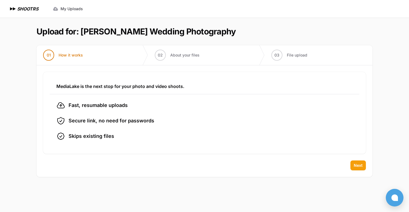
click at [362, 168] on span "Next" at bounding box center [357, 166] width 9 height 6
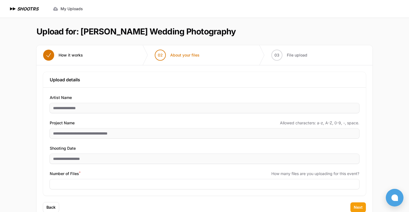
scroll to position [16, 0]
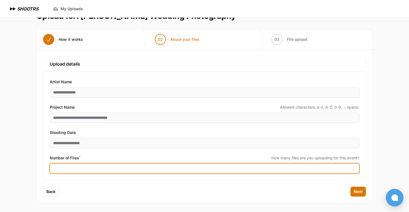
click at [100, 169] on input "Number of Files *" at bounding box center [204, 169] width 309 height 10
type input "****"
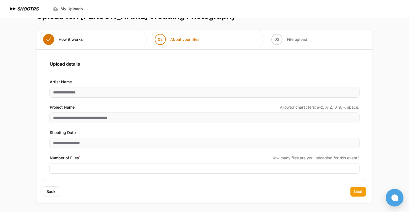
click at [361, 191] on span "Next" at bounding box center [357, 192] width 9 height 6
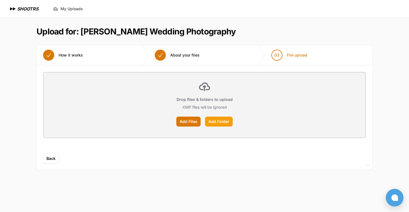
click at [214, 120] on label "Add Folder" at bounding box center [219, 122] width 28 height 10
click at [0, 0] on input "Add Folder" at bounding box center [0, 0] width 0 height 0
